Goal: Task Accomplishment & Management: Use online tool/utility

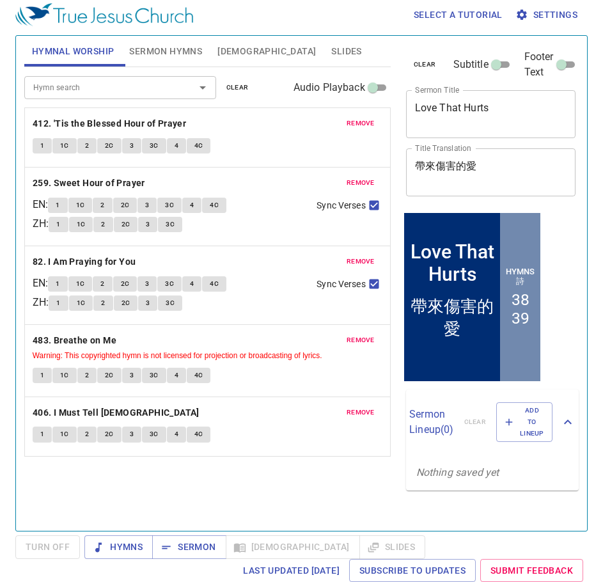
click at [331, 47] on span "Slides" at bounding box center [346, 52] width 30 height 16
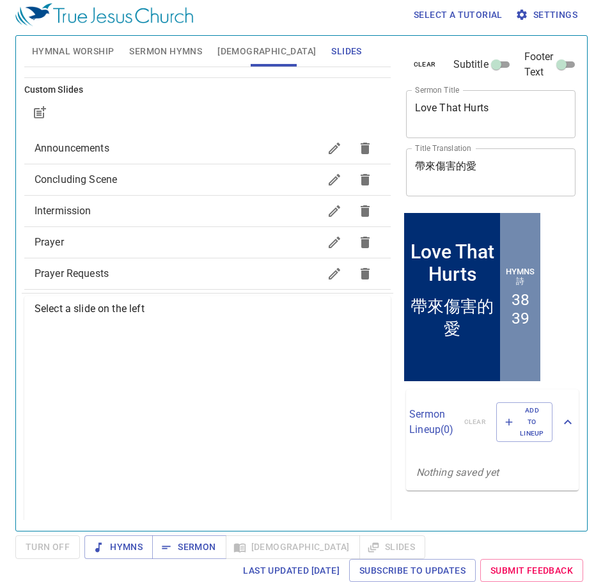
scroll to position [120, 0]
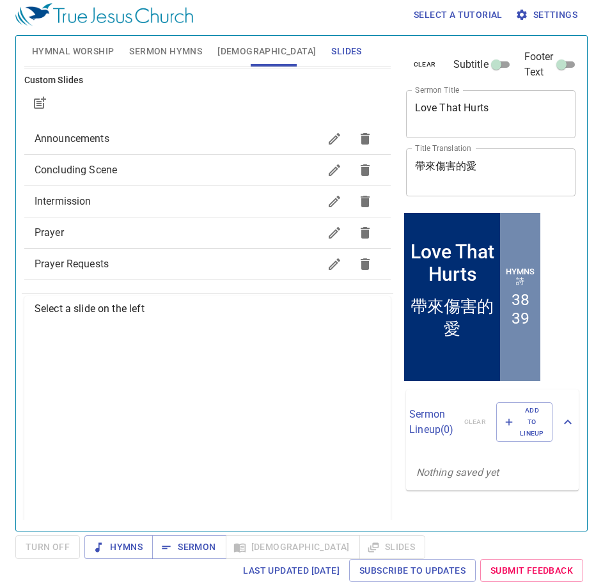
click at [152, 170] on span "Concluding Scene" at bounding box center [177, 170] width 285 height 15
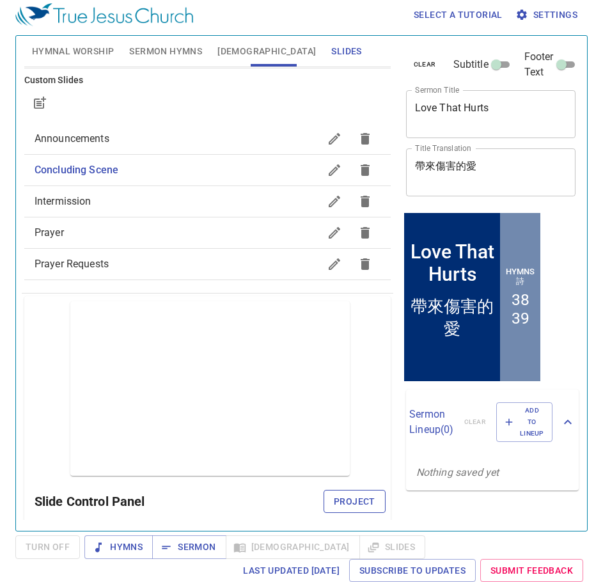
click at [346, 497] on span "Project" at bounding box center [355, 502] width 42 height 16
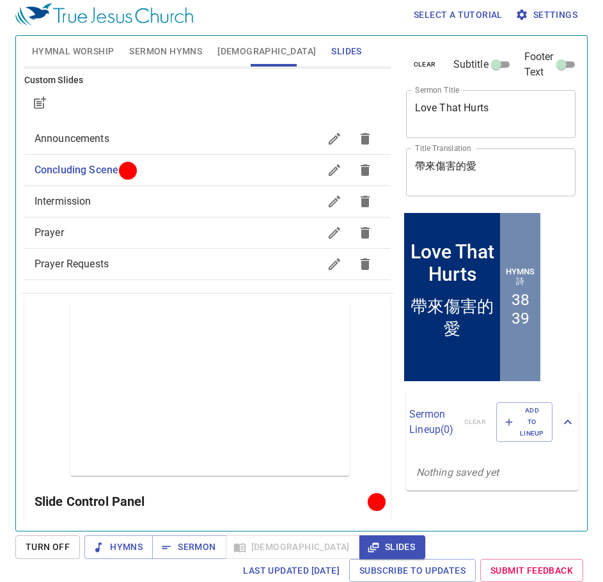
click at [120, 269] on span "Prayer Requests" at bounding box center [177, 264] width 285 height 15
click at [344, 509] on span "Project" at bounding box center [355, 502] width 42 height 16
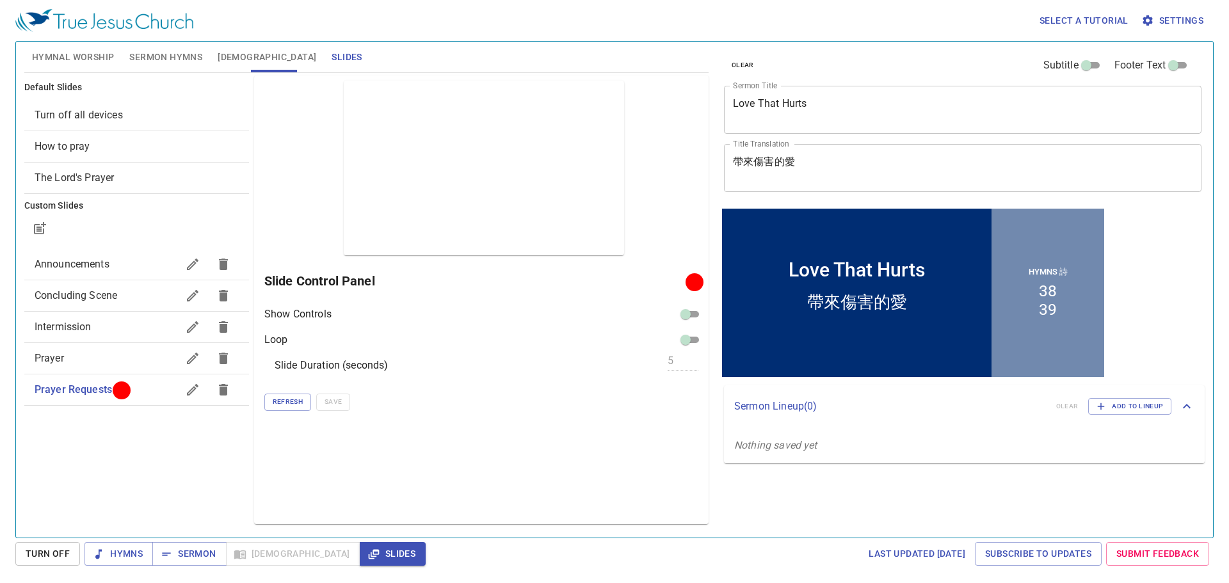
scroll to position [0, 0]
drag, startPoint x: 147, startPoint y: 65, endPoint x: 111, endPoint y: 61, distance: 35.4
click at [146, 64] on span "Sermon Hymns" at bounding box center [165, 57] width 73 height 16
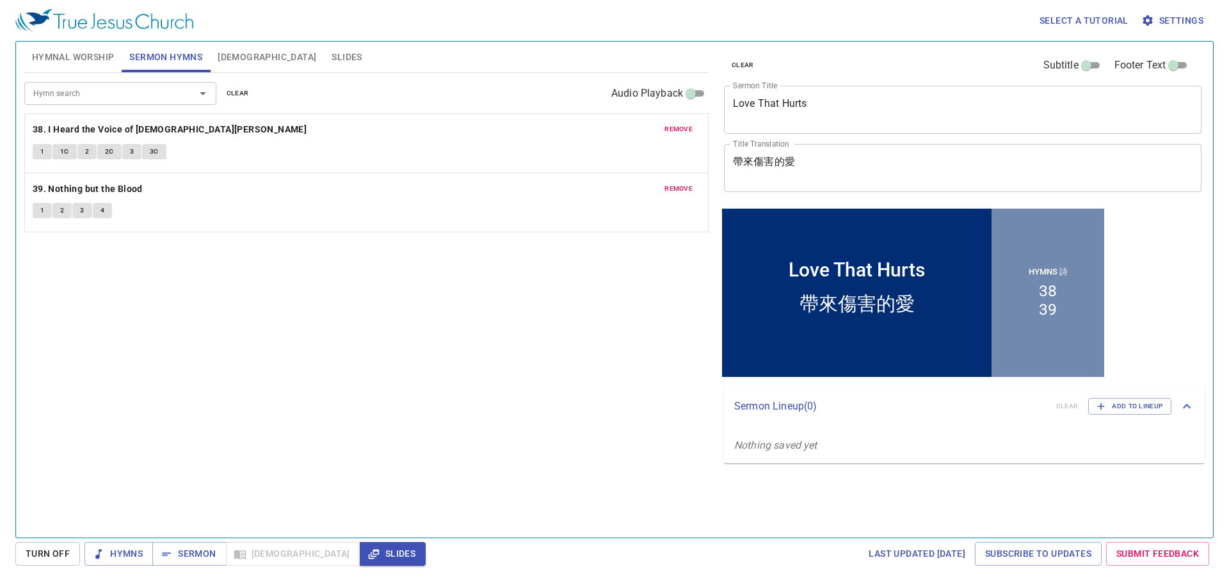
click at [97, 58] on span "Hymnal Worship" at bounding box center [73, 57] width 83 height 16
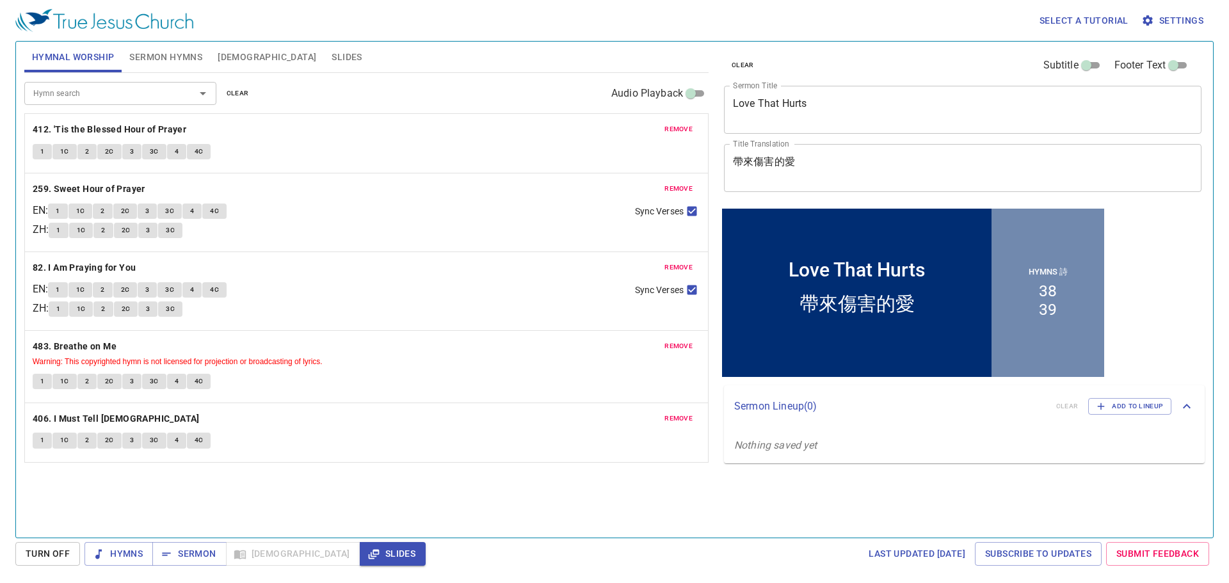
click at [603, 126] on span "remove" at bounding box center [678, 130] width 28 height 12
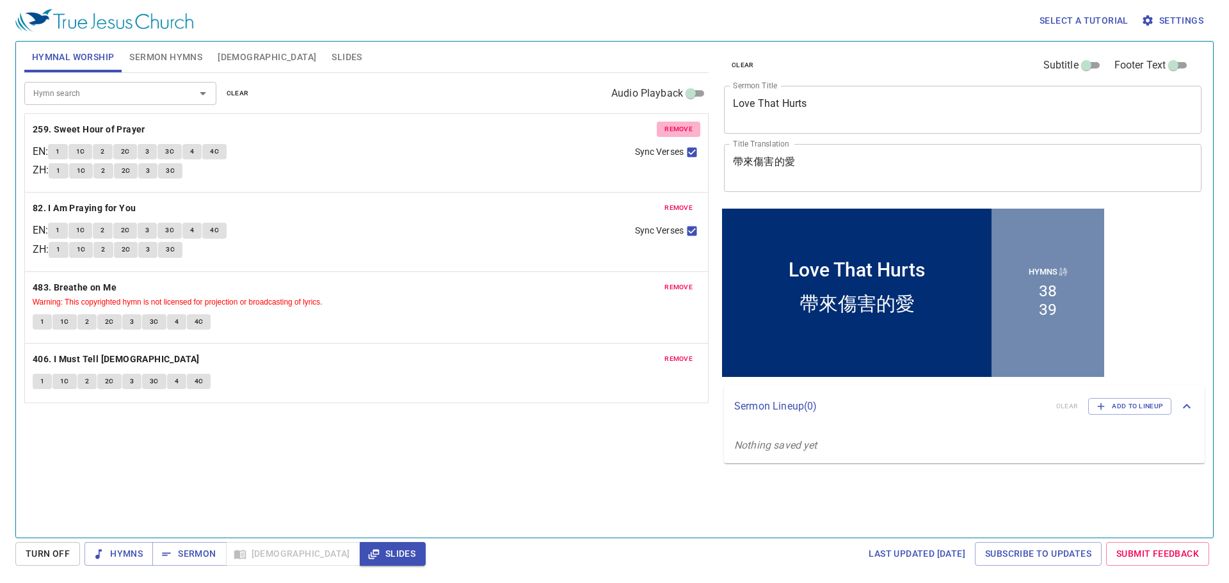
click at [603, 126] on span "remove" at bounding box center [678, 130] width 28 height 12
click at [603, 202] on span "remove" at bounding box center [678, 208] width 28 height 12
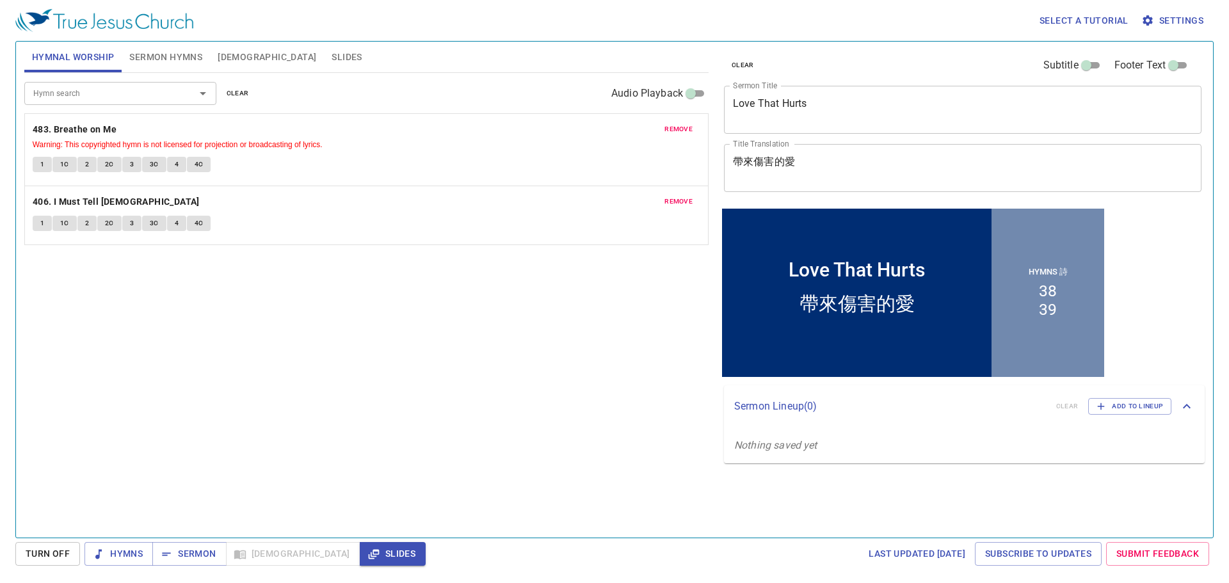
click at [603, 126] on span "remove" at bounding box center [678, 130] width 28 height 12
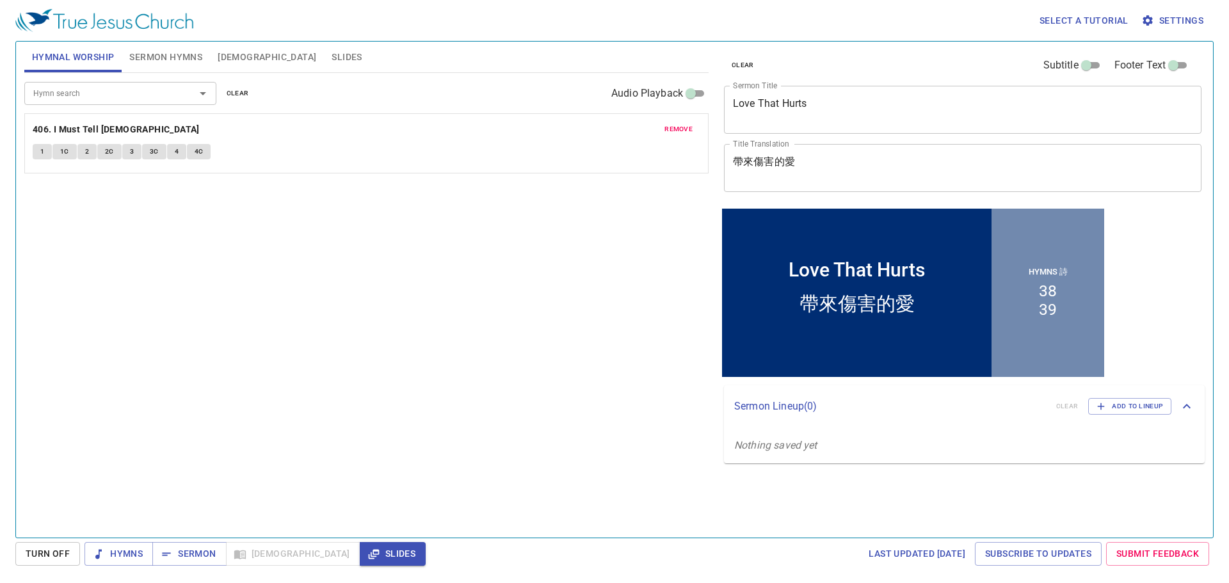
click at [603, 126] on span "remove" at bounding box center [678, 130] width 28 height 12
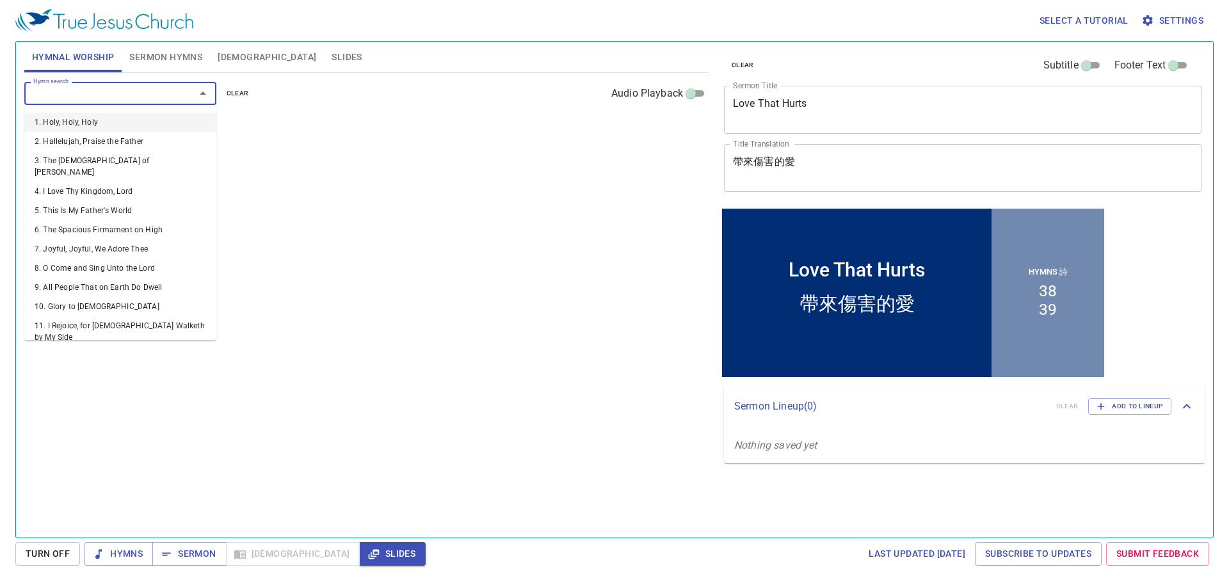
click at [56, 86] on input "Hymn search" at bounding box center [101, 93] width 147 height 15
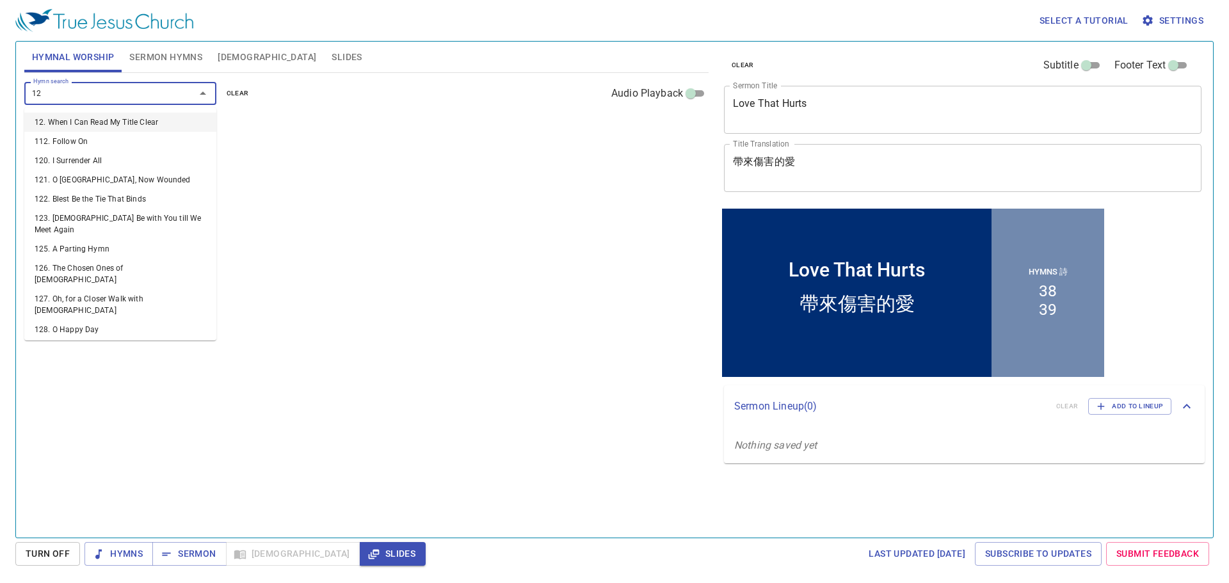
type input "126"
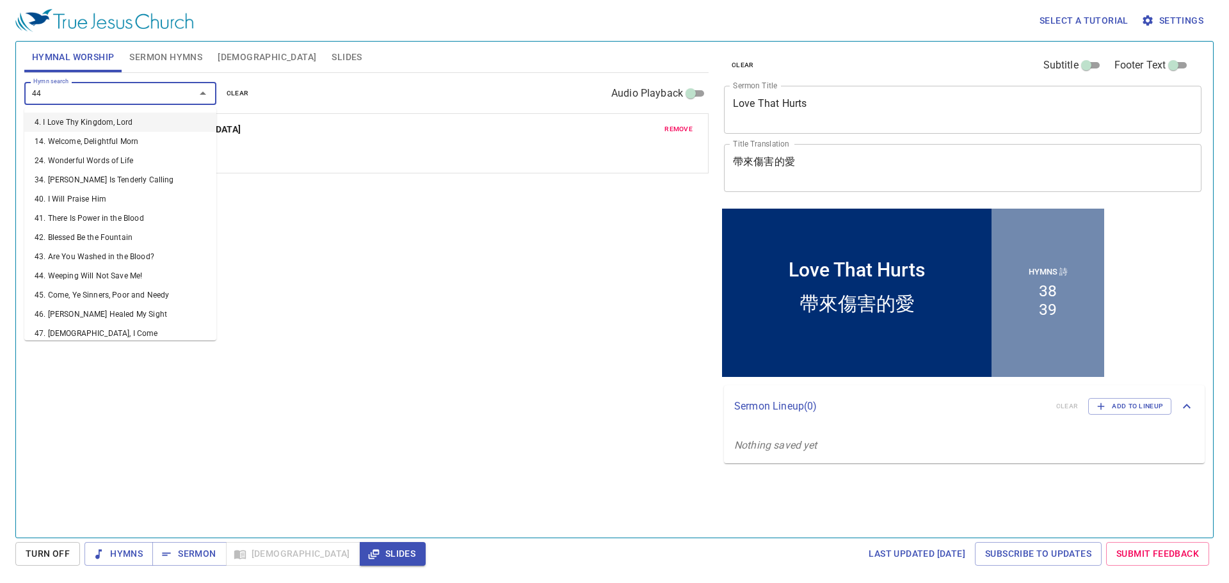
type input "440"
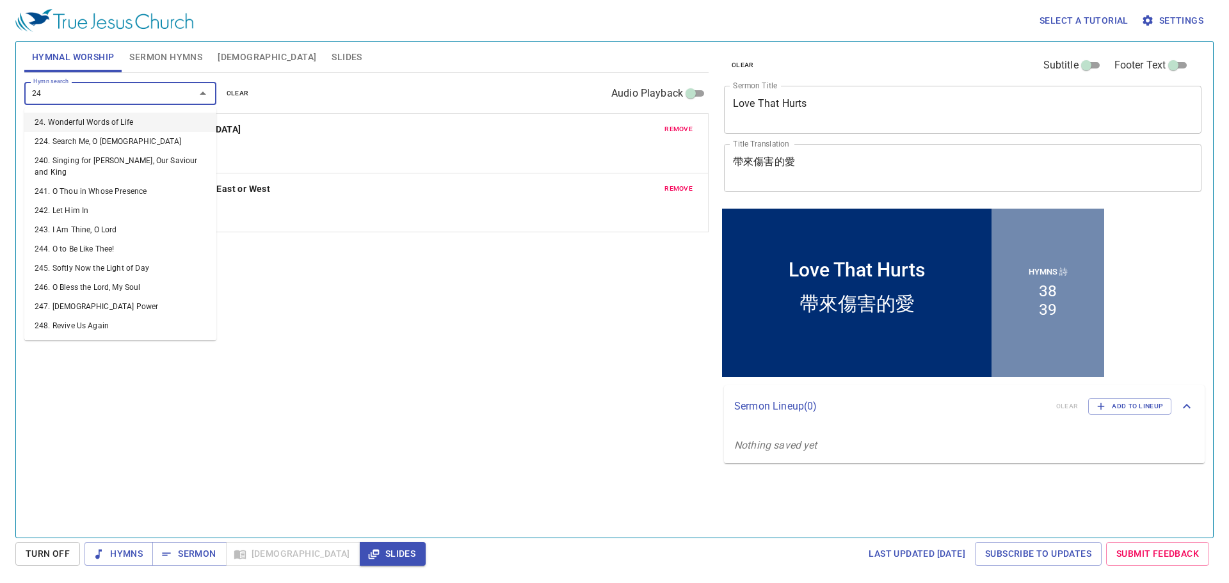
type input "243"
type input "156"
type input "390"
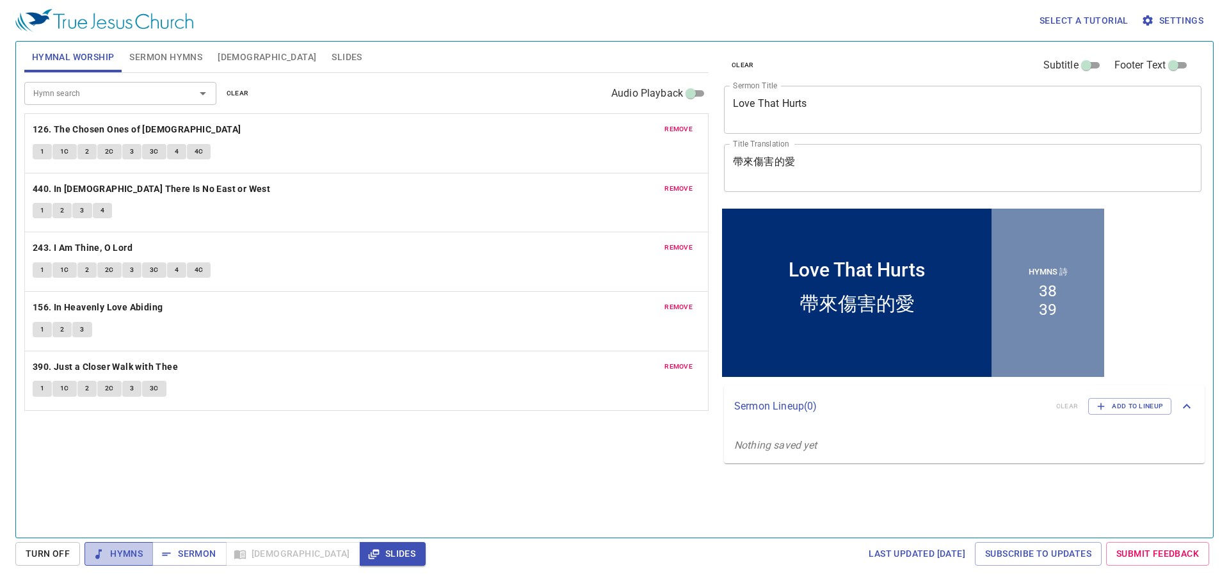
click at [134, 549] on span "Hymns" at bounding box center [119, 554] width 48 height 16
click at [75, 136] on b "126. The Chosen Ones of God" at bounding box center [137, 130] width 209 height 16
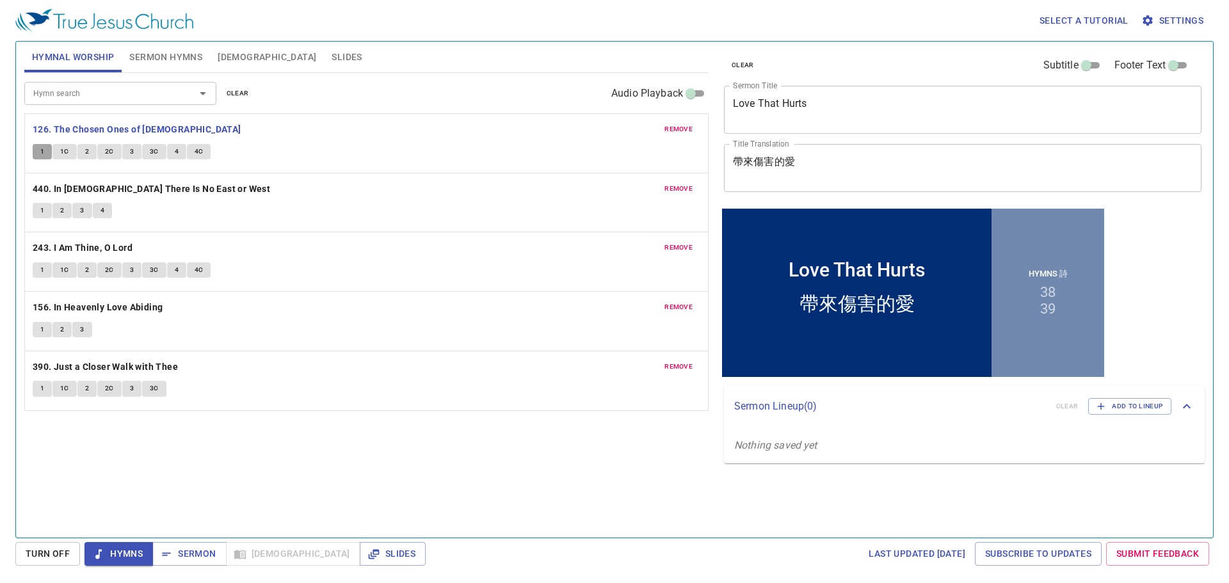
click at [45, 145] on button "1" at bounding box center [42, 151] width 19 height 15
click at [115, 191] on b "440. In Christ There Is No East or West" at bounding box center [151, 189] width 237 height 16
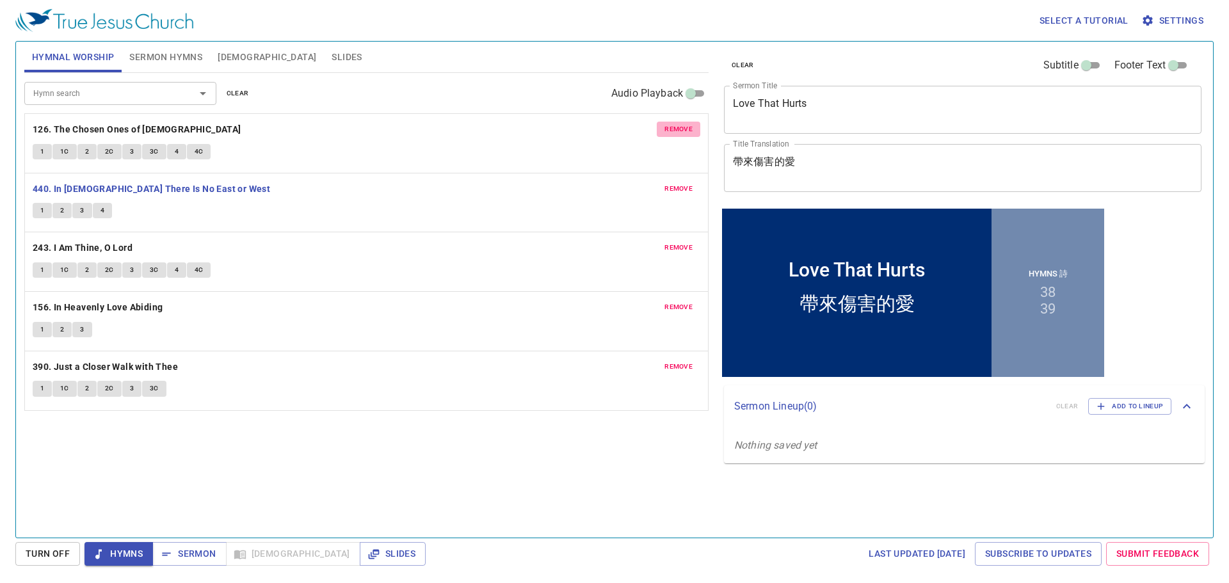
click at [658, 127] on button "remove" at bounding box center [679, 129] width 44 height 15
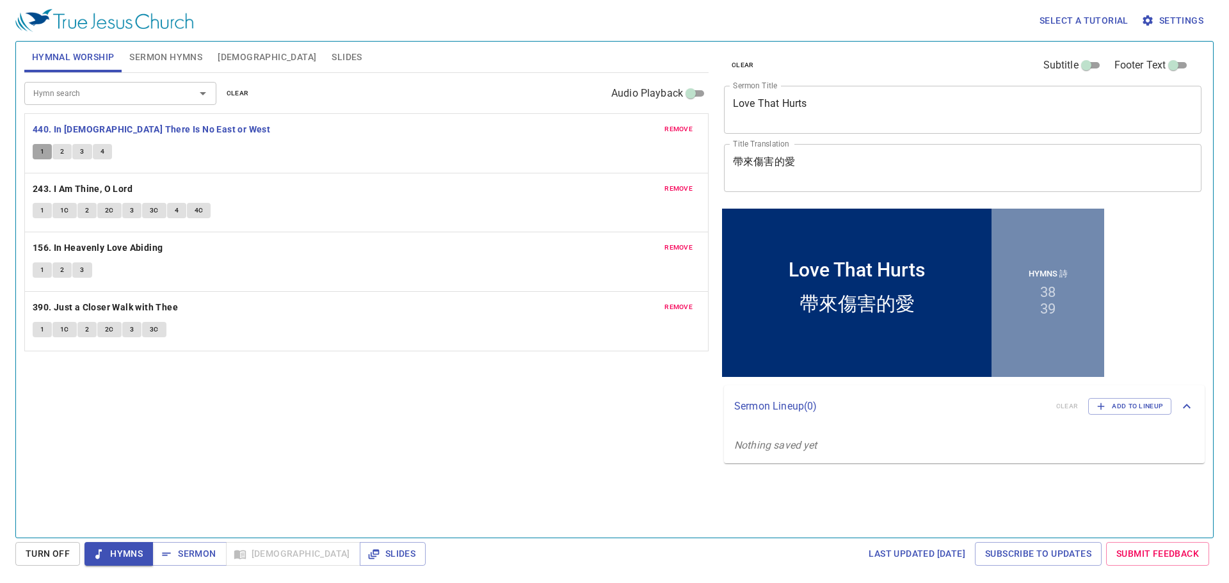
click at [35, 152] on button "1" at bounding box center [42, 151] width 19 height 15
